Goal: Information Seeking & Learning: Learn about a topic

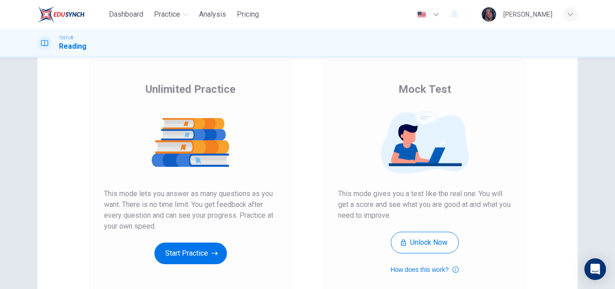
scroll to position [54, 0]
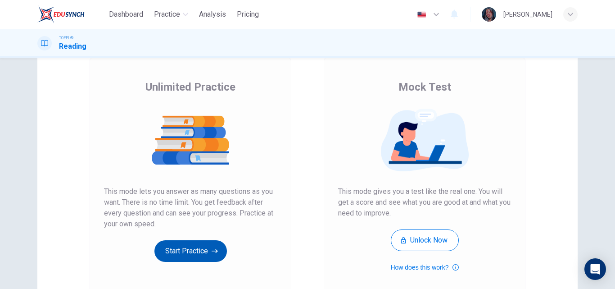
click at [197, 243] on button "Start Practice" at bounding box center [190, 251] width 72 height 22
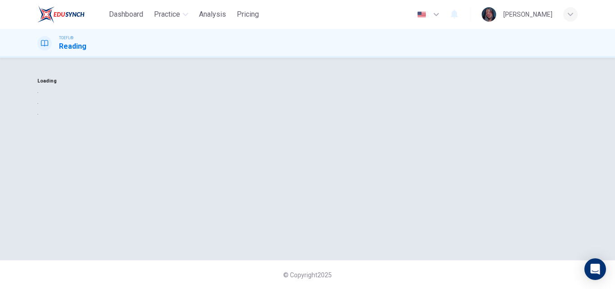
scroll to position [0, 0]
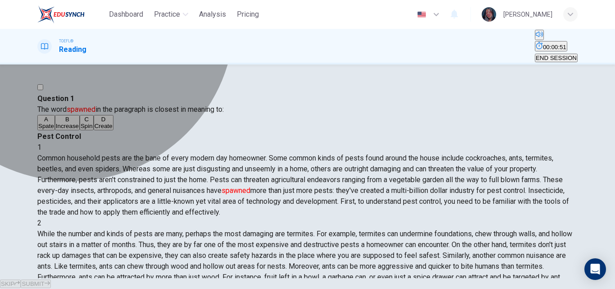
click at [80, 130] on button "B Increase" at bounding box center [67, 122] width 25 height 15
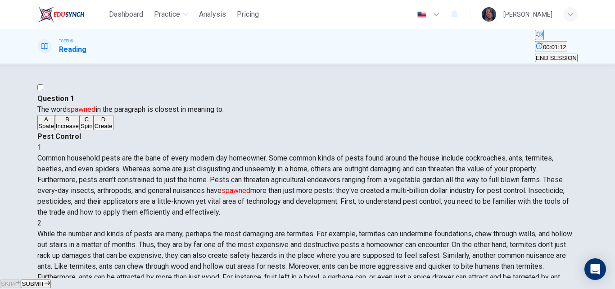
click at [122, 131] on div "A Spate B Increase C Spin D Create" at bounding box center [307, 123] width 540 height 16
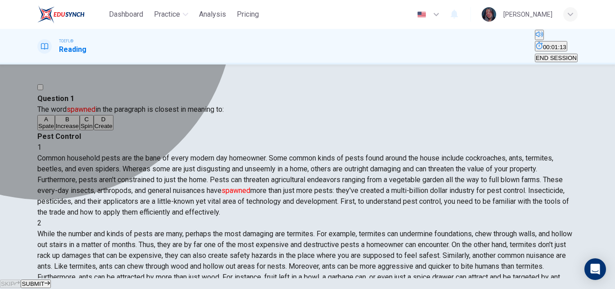
click at [97, 130] on button "D Create" at bounding box center [104, 122] width 20 height 15
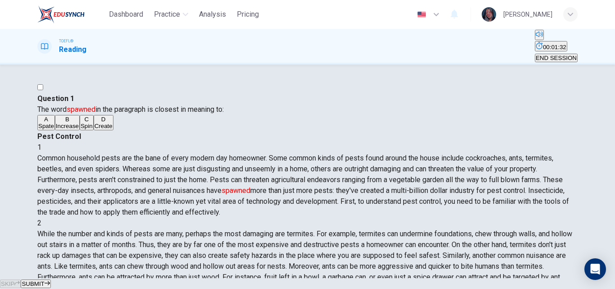
click at [44, 280] on span "SUBMIT" at bounding box center [33, 283] width 23 height 7
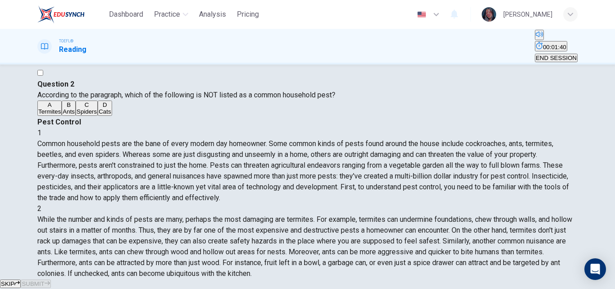
scroll to position [21, 0]
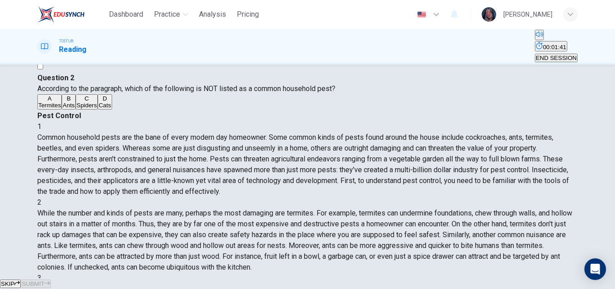
click at [104, 110] on div "Question 2 According to the paragraph, which of the following is NOT listed as …" at bounding box center [307, 91] width 540 height 38
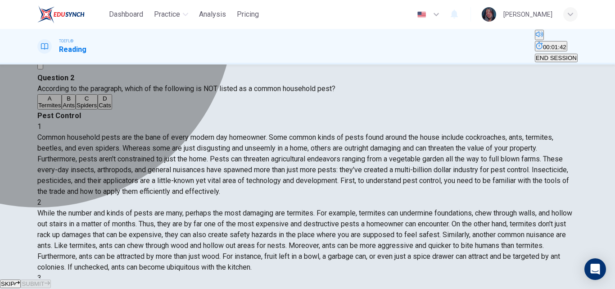
click at [98, 109] on button "D Cats" at bounding box center [105, 101] width 14 height 15
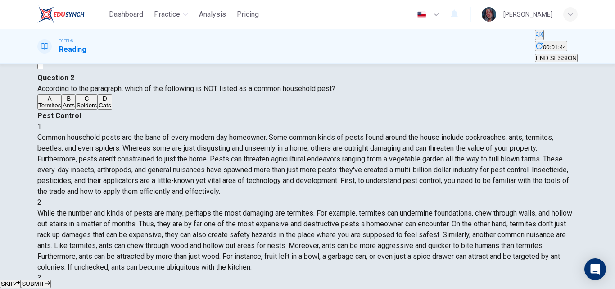
click at [50, 279] on button "SUBMIT" at bounding box center [36, 283] width 30 height 9
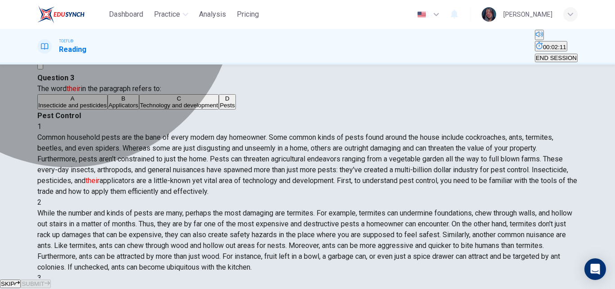
click at [108, 109] on button "A Insecticide and pesticides" at bounding box center [72, 101] width 70 height 15
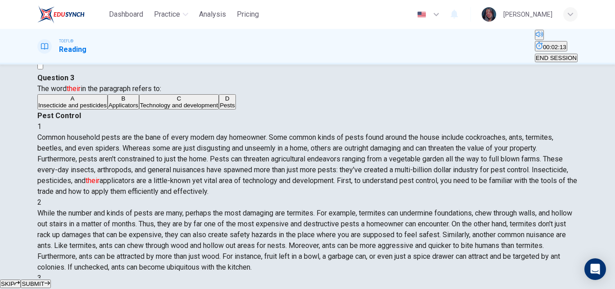
click at [44, 280] on span "SUBMIT" at bounding box center [33, 283] width 23 height 7
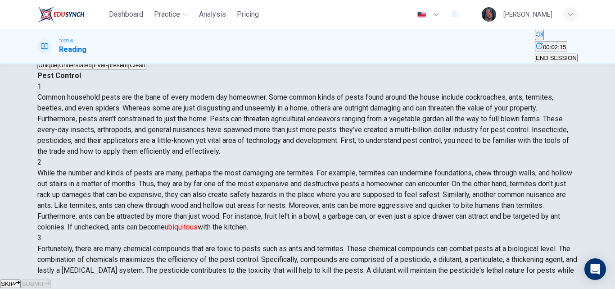
scroll to position [62, 0]
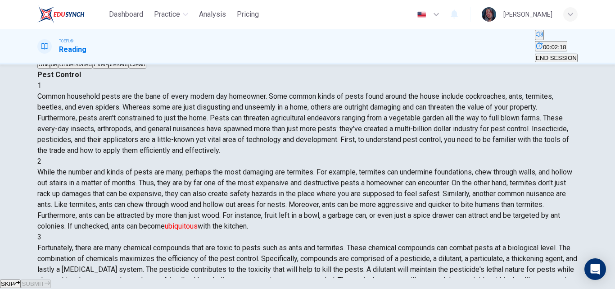
click at [569, 177] on div "1 Common household pests are the bane of every modern day homeowner. Some commo…" at bounding box center [307, 263] width 540 height 367
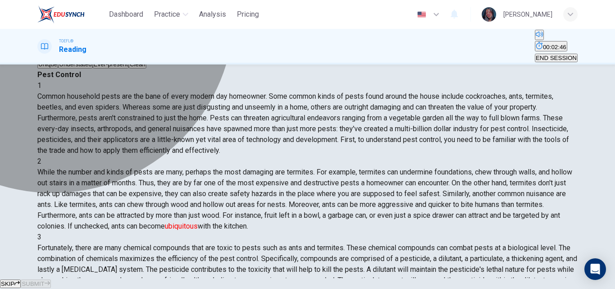
click at [106, 68] on span "Ever-present" at bounding box center [111, 64] width 34 height 7
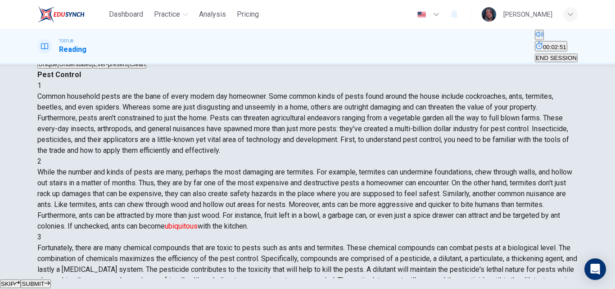
click at [50, 279] on button "SUBMIT" at bounding box center [36, 283] width 30 height 9
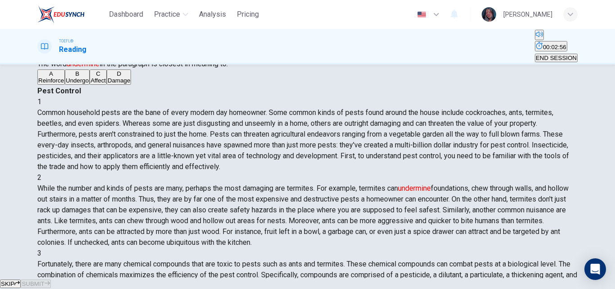
scroll to position [43, 0]
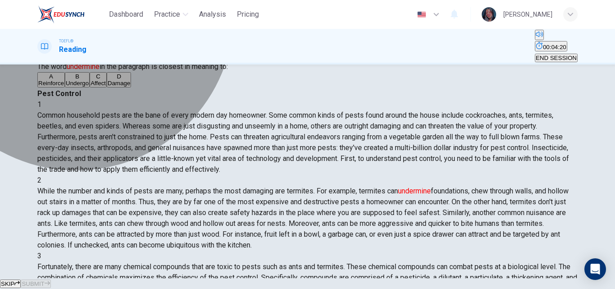
click at [65, 87] on button "A Reinforce" at bounding box center [50, 79] width 27 height 15
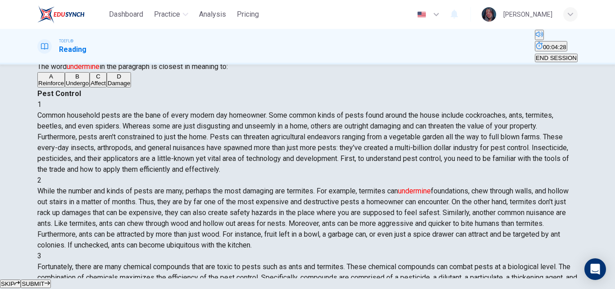
click at [89, 88] on div "A Reinforce B Undergo C Affect D Damage" at bounding box center [307, 80] width 540 height 16
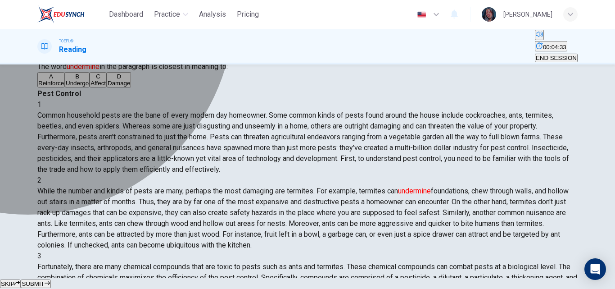
click at [90, 86] on span "Affect" at bounding box center [97, 83] width 15 height 7
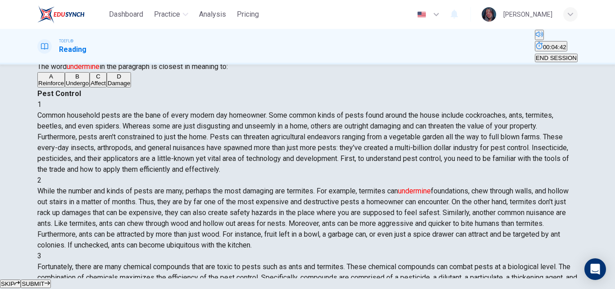
click at [44, 280] on span "SUBMIT" at bounding box center [33, 283] width 23 height 7
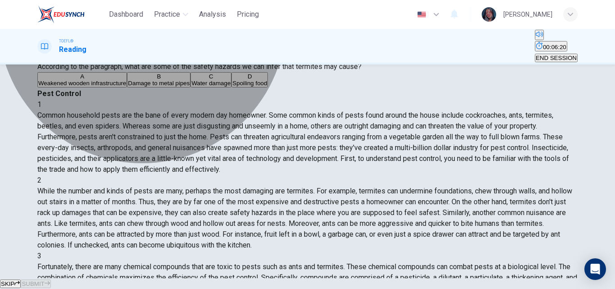
click at [127, 87] on button "A Weakened wooden infrastructure" at bounding box center [82, 79] width 90 height 15
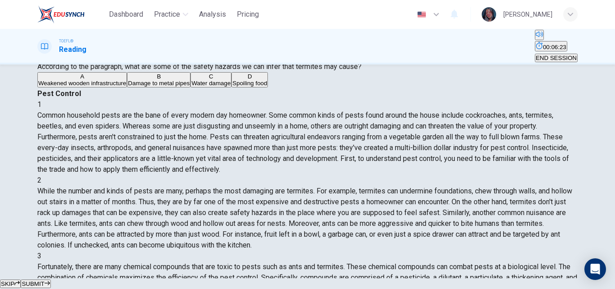
click at [50, 279] on button "SUBMIT" at bounding box center [36, 283] width 30 height 9
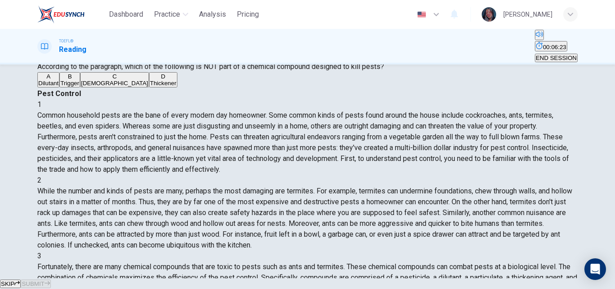
scroll to position [231, 0]
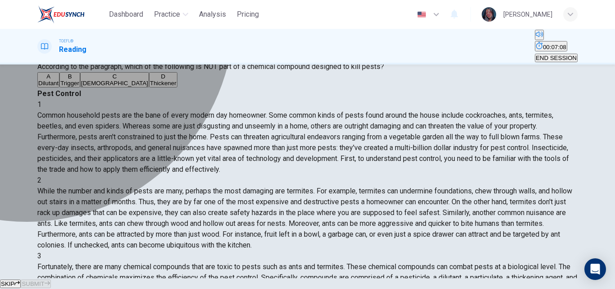
click at [79, 86] on span "Trigger" at bounding box center [69, 83] width 19 height 7
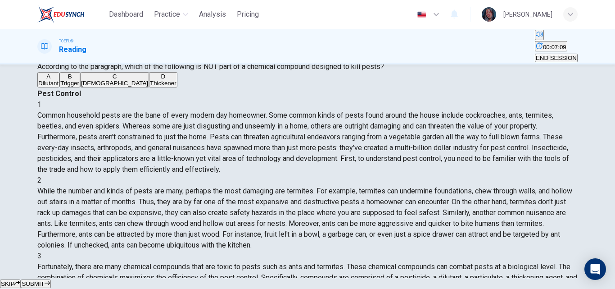
click at [44, 280] on span "SUBMIT" at bounding box center [33, 283] width 23 height 7
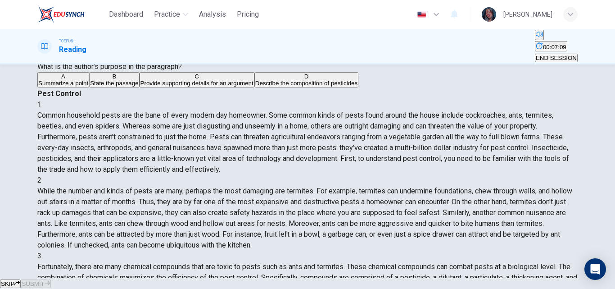
scroll to position [270, 0]
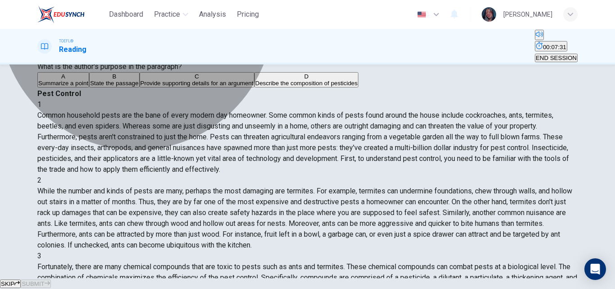
click at [255, 86] on span "Describe the composition of pesticides" at bounding box center [306, 83] width 102 height 7
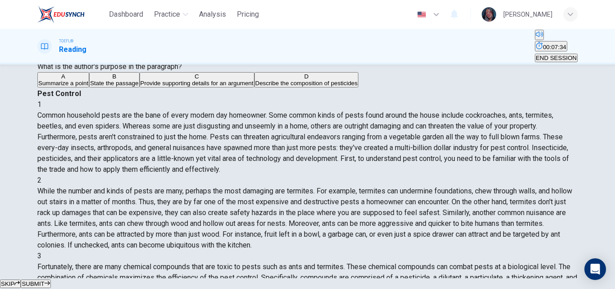
click at [44, 280] on span "SUBMIT" at bounding box center [33, 283] width 23 height 7
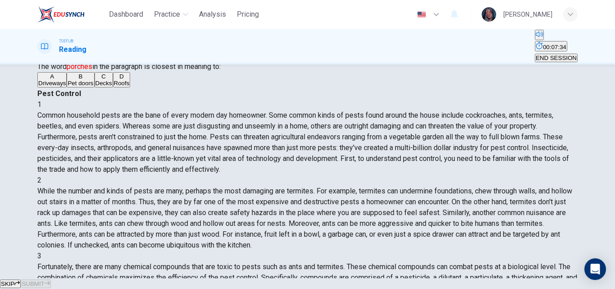
scroll to position [382, 0]
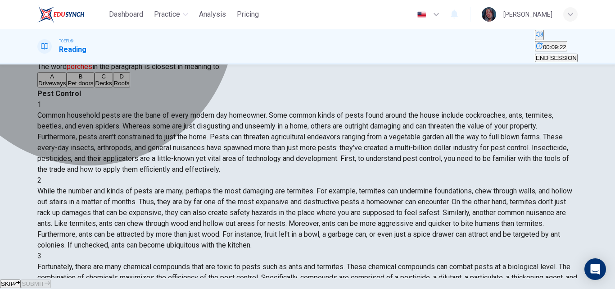
click at [67, 87] on button "A Driveways" at bounding box center [51, 79] width 29 height 15
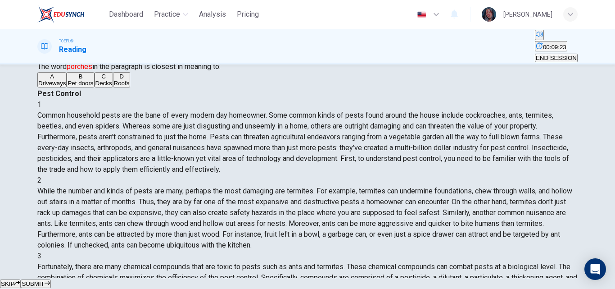
click at [50, 279] on button "SUBMIT" at bounding box center [36, 283] width 30 height 9
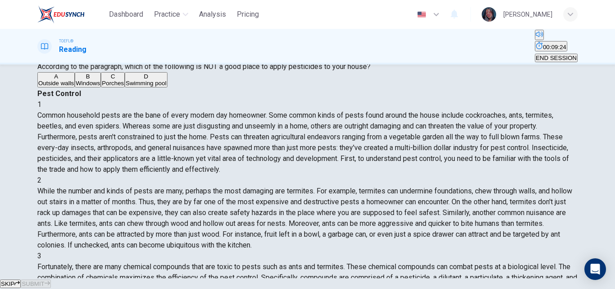
scroll to position [400, 0]
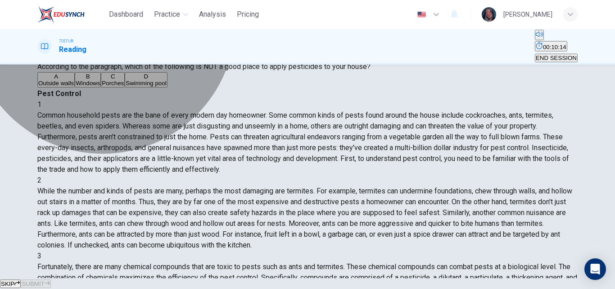
click at [156, 87] on button "D Swimming pool" at bounding box center [146, 79] width 42 height 15
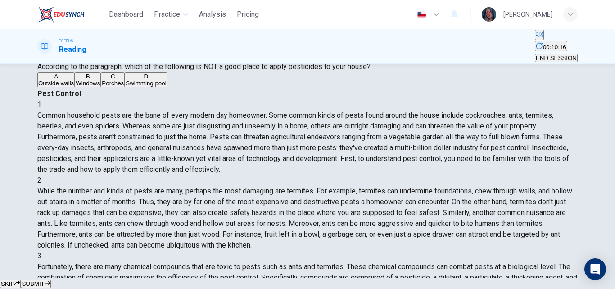
click at [50, 279] on button "SUBMIT" at bounding box center [36, 283] width 30 height 9
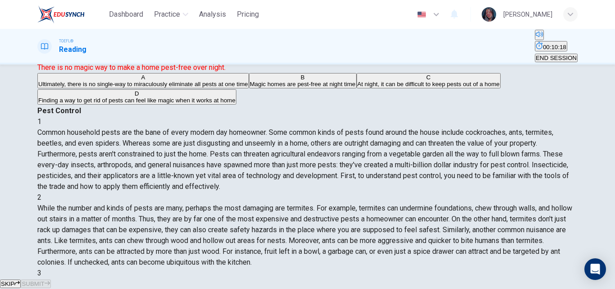
scroll to position [65, 0]
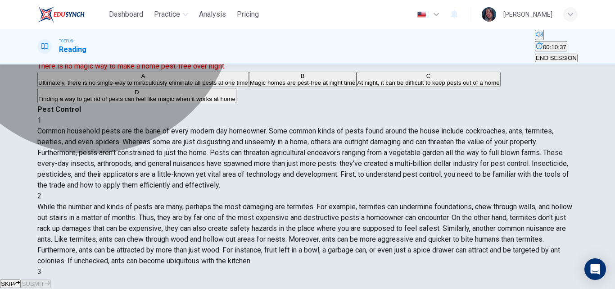
click at [143, 86] on span "Ultimately, there is no single-way to miraculously eliminate all pests at one t…" at bounding box center [143, 82] width 210 height 7
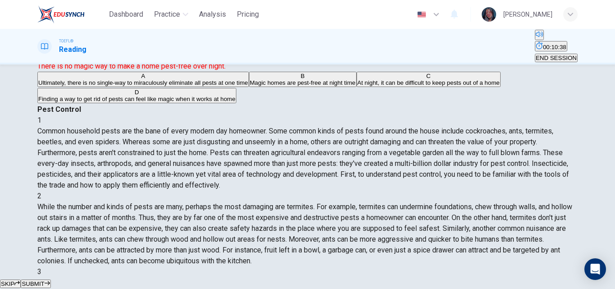
click at [50, 279] on button "SUBMIT" at bounding box center [36, 283] width 30 height 9
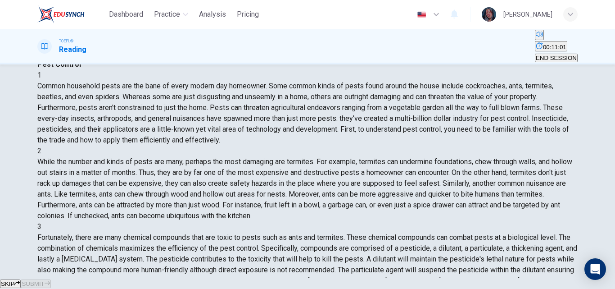
scroll to position [120, 0]
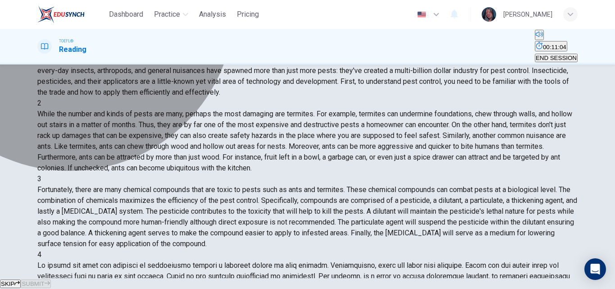
click at [189, 9] on span "Choosing an effective and efficient pesticide" at bounding box center [247, 6] width 117 height 7
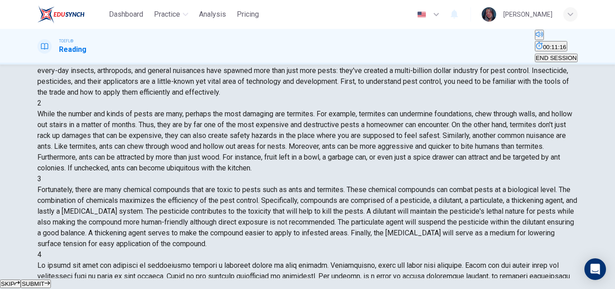
scroll to position [128, 0]
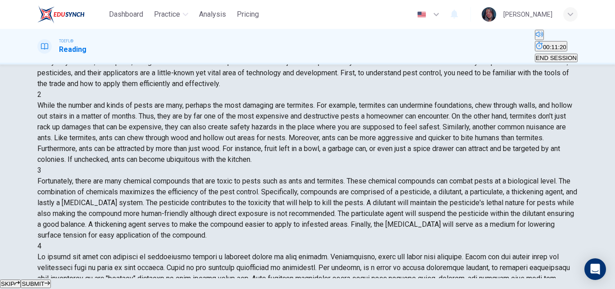
click at [44, 280] on span "SUBMIT" at bounding box center [33, 283] width 23 height 7
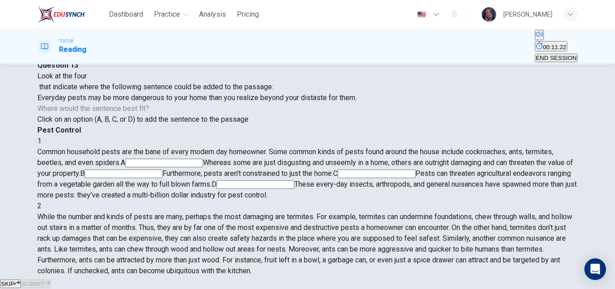
scroll to position [35, 0]
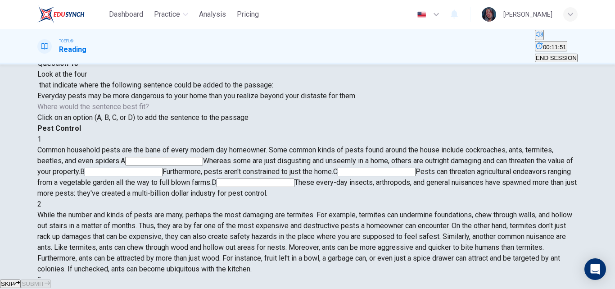
click at [294, 178] on input at bounding box center [256, 182] width 78 height 9
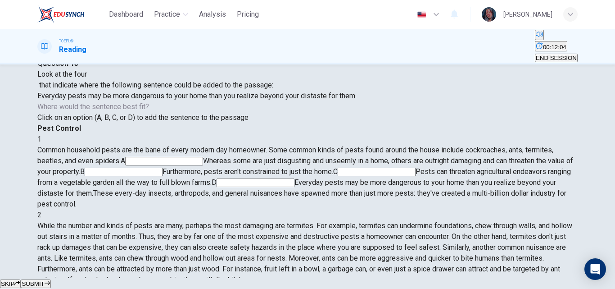
click at [50, 280] on icon "button" at bounding box center [47, 282] width 5 height 5
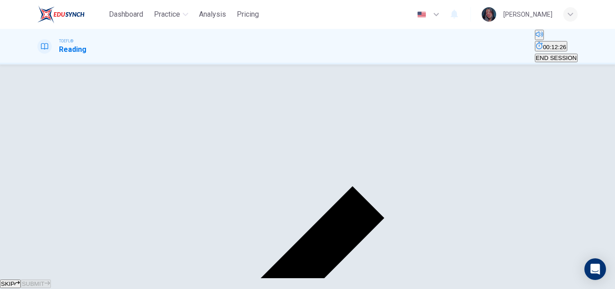
scroll to position [60, 0]
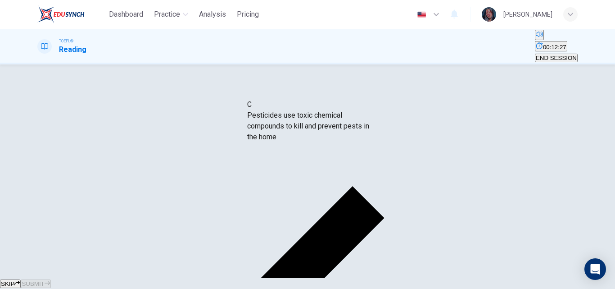
drag, startPoint x: 131, startPoint y: 166, endPoint x: 332, endPoint y: 128, distance: 205.3
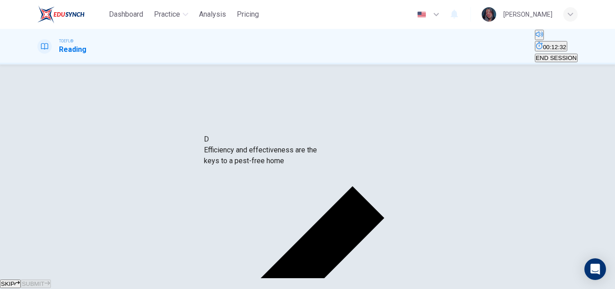
drag, startPoint x: 159, startPoint y: 164, endPoint x: 317, endPoint y: 159, distance: 158.6
drag, startPoint x: 191, startPoint y: 164, endPoint x: 186, endPoint y: 159, distance: 6.7
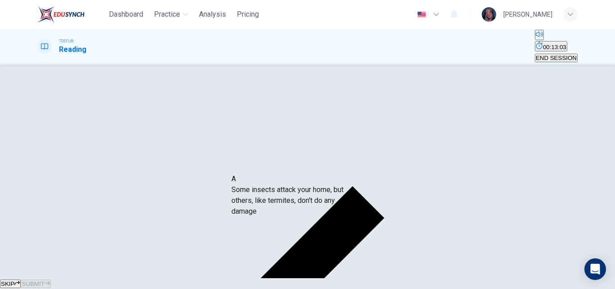
drag, startPoint x: 112, startPoint y: 110, endPoint x: 296, endPoint y: 195, distance: 202.8
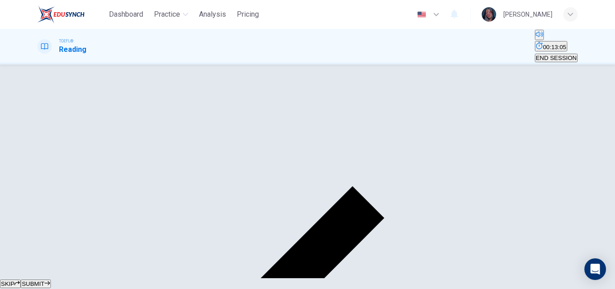
click at [50, 279] on button "SUBMIT" at bounding box center [36, 283] width 30 height 9
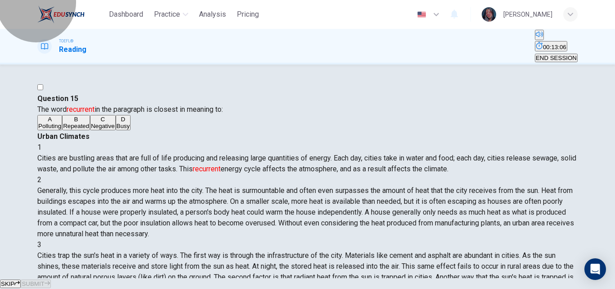
click at [560, 54] on button "END SESSION" at bounding box center [556, 58] width 43 height 9
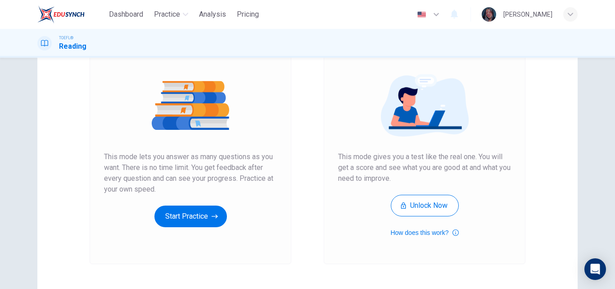
scroll to position [90, 0]
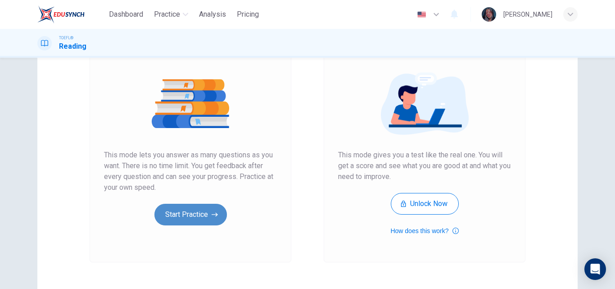
click at [186, 207] on button "Start Practice" at bounding box center [190, 214] width 72 height 22
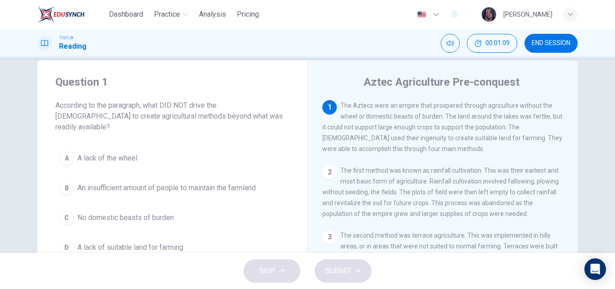
scroll to position [19, 0]
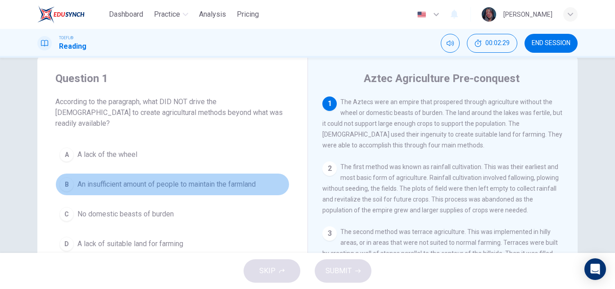
click at [243, 179] on span "An insufficient amount of people to maintain the farmland" at bounding box center [166, 184] width 178 height 11
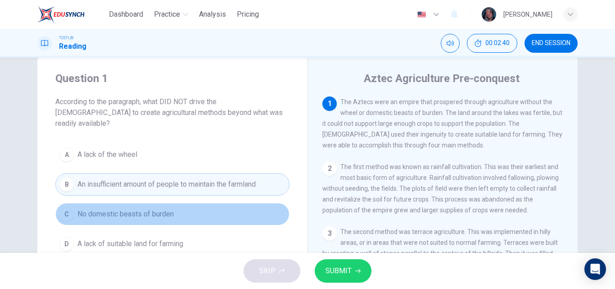
click at [141, 208] on span "No domestic beasts of burden" at bounding box center [125, 213] width 96 height 11
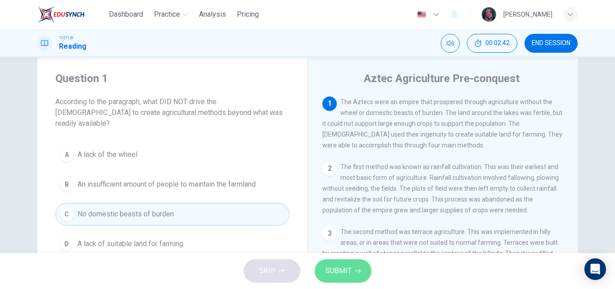
click at [322, 262] on button "SUBMIT" at bounding box center [343, 270] width 57 height 23
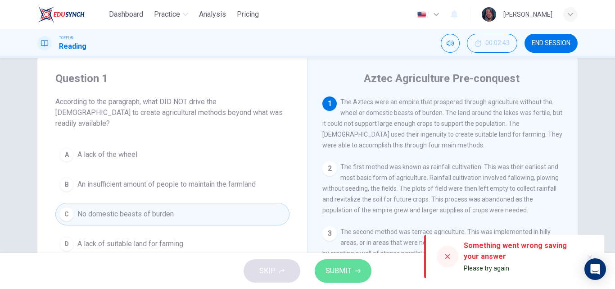
click at [345, 273] on span "SUBMIT" at bounding box center [338, 270] width 26 height 13
click at [443, 252] on div at bounding box center [448, 256] width 22 height 22
click at [447, 253] on icon at bounding box center [447, 256] width 7 height 7
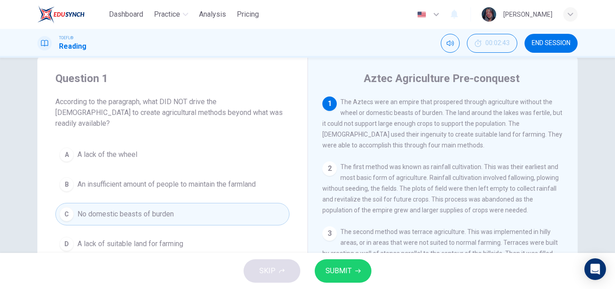
click at [577, 10] on div "[PERSON_NAME]" at bounding box center [530, 14] width 96 height 14
